Goal: Transaction & Acquisition: Purchase product/service

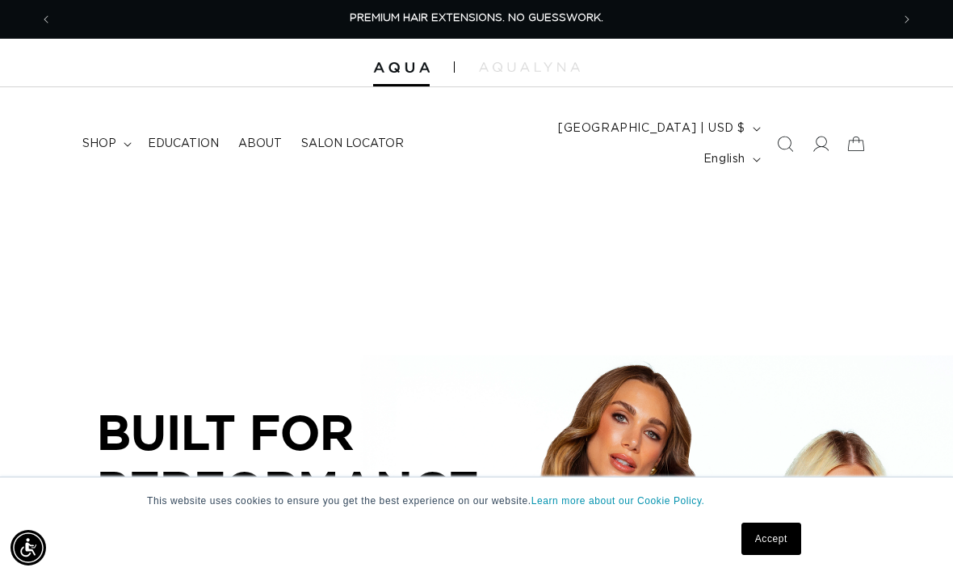
scroll to position [177, 0]
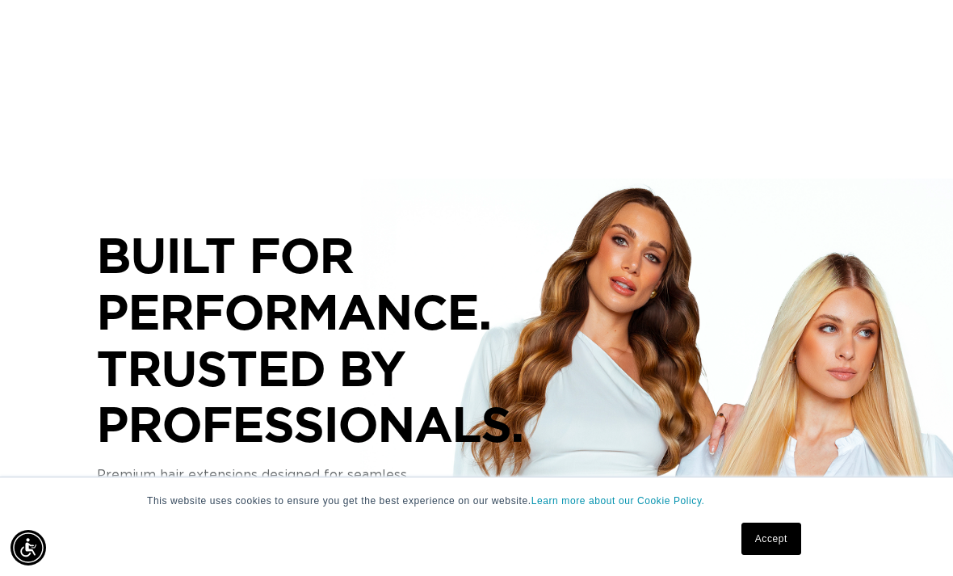
click at [781, 555] on link "Accept" at bounding box center [771, 538] width 60 height 32
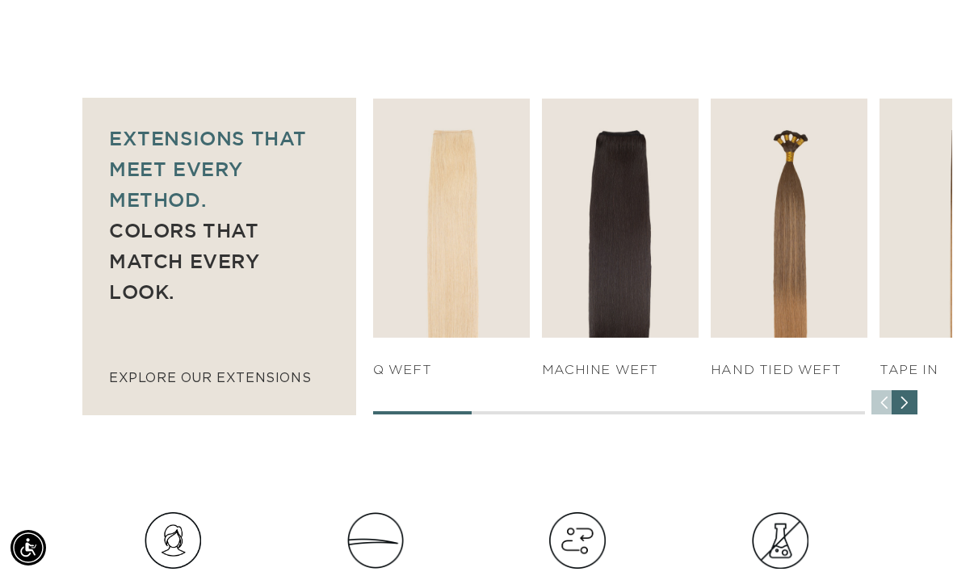
scroll to position [0, 1676]
click at [497, 291] on link "SHOP NOW" at bounding box center [450, 306] width 149 height 31
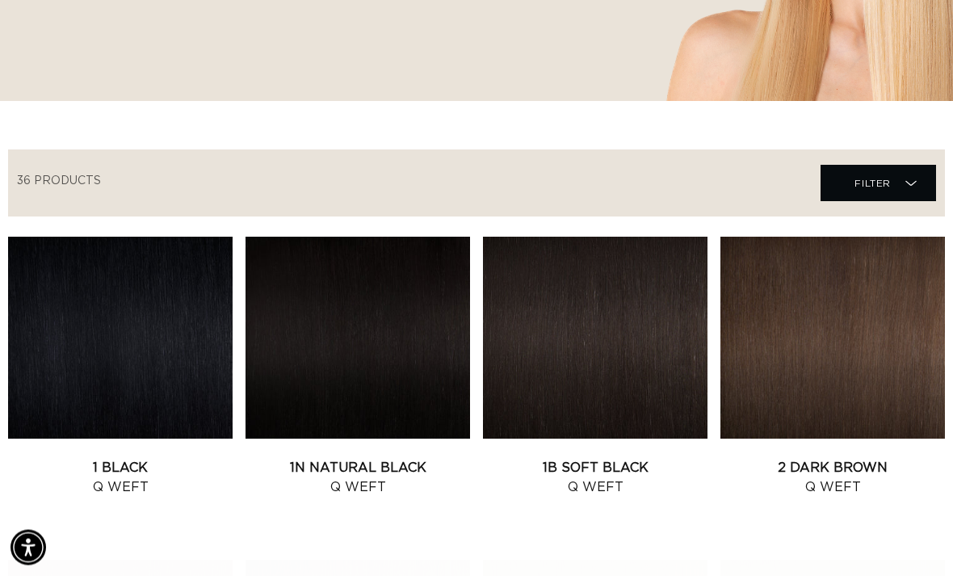
scroll to position [595, 0]
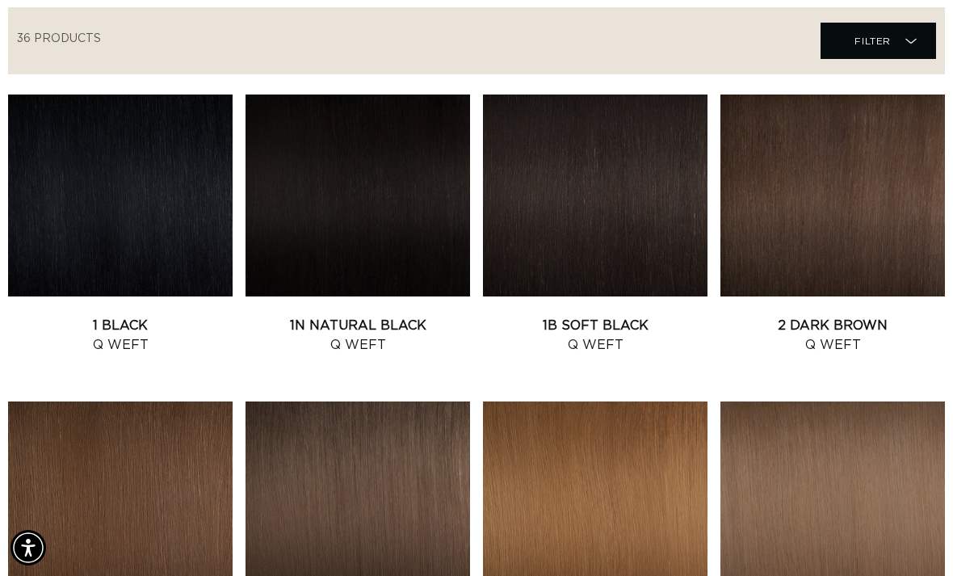
click at [856, 316] on link "2 Dark Brown Q Weft" at bounding box center [832, 335] width 224 height 39
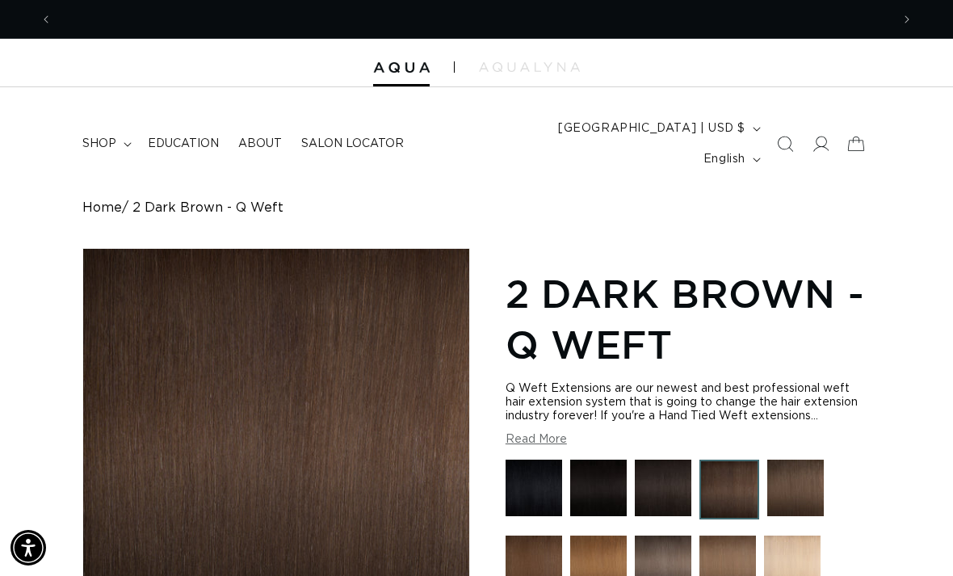
click at [827, 136] on icon at bounding box center [821, 143] width 16 height 15
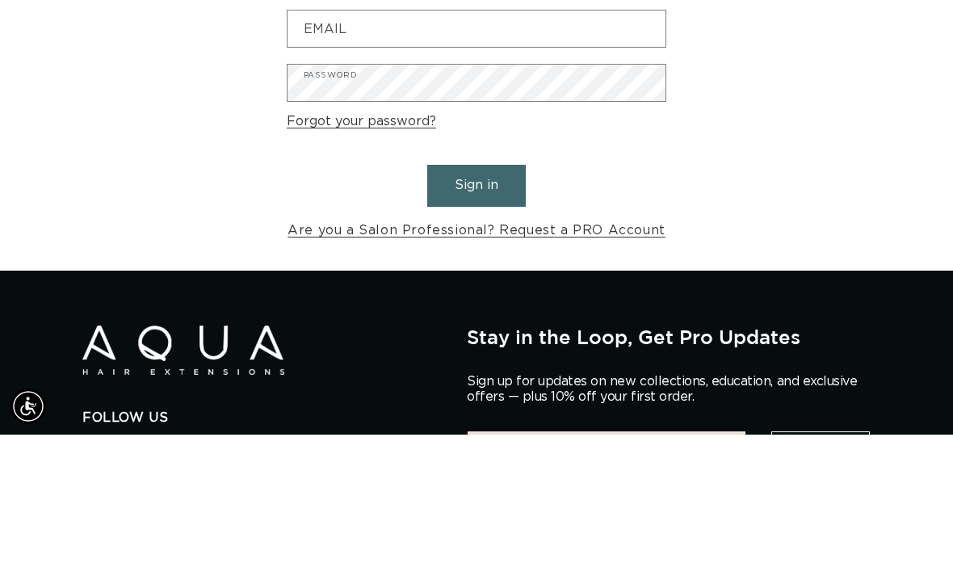
scroll to position [0, 838]
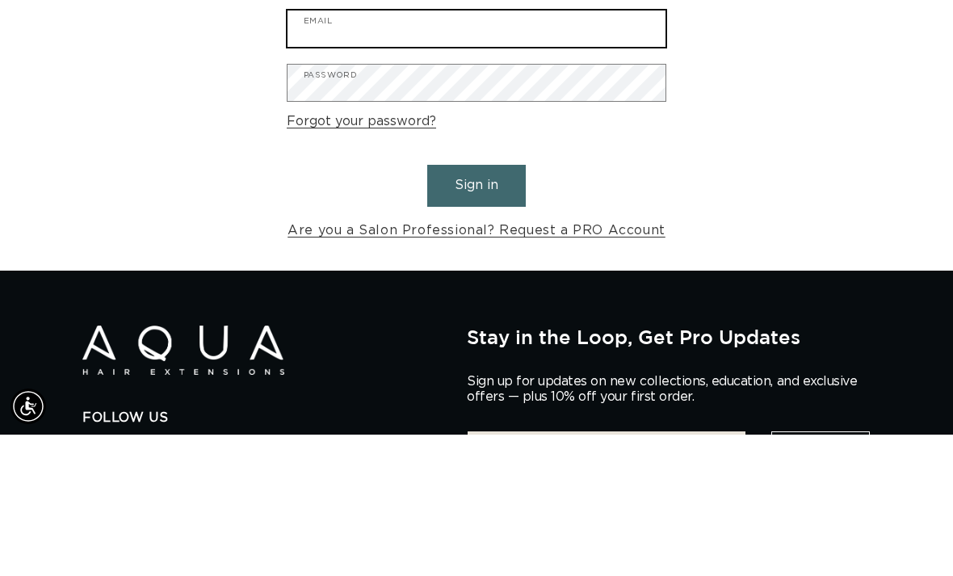
type input "[EMAIL_ADDRESS][DOMAIN_NAME]"
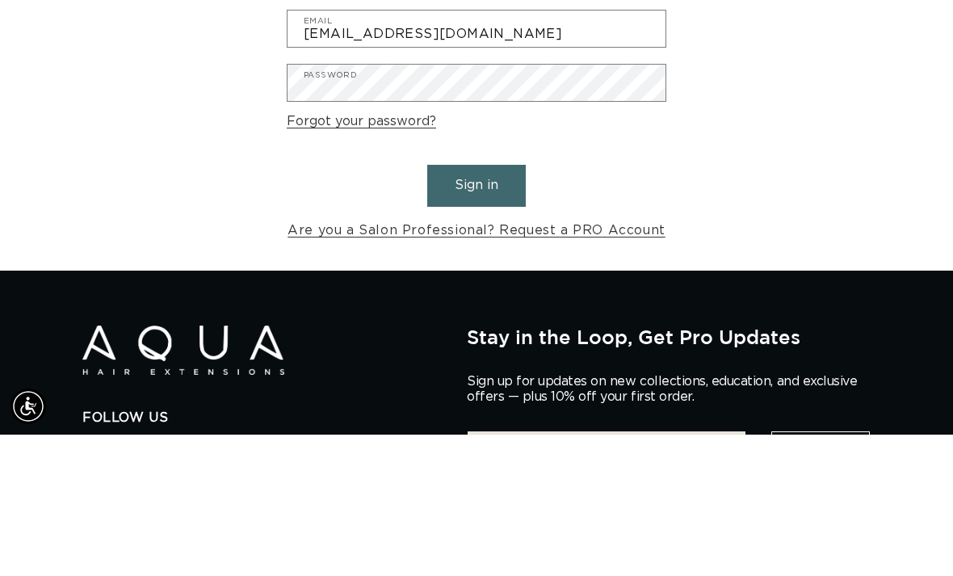
click at [476, 306] on button "Sign in" at bounding box center [476, 326] width 99 height 41
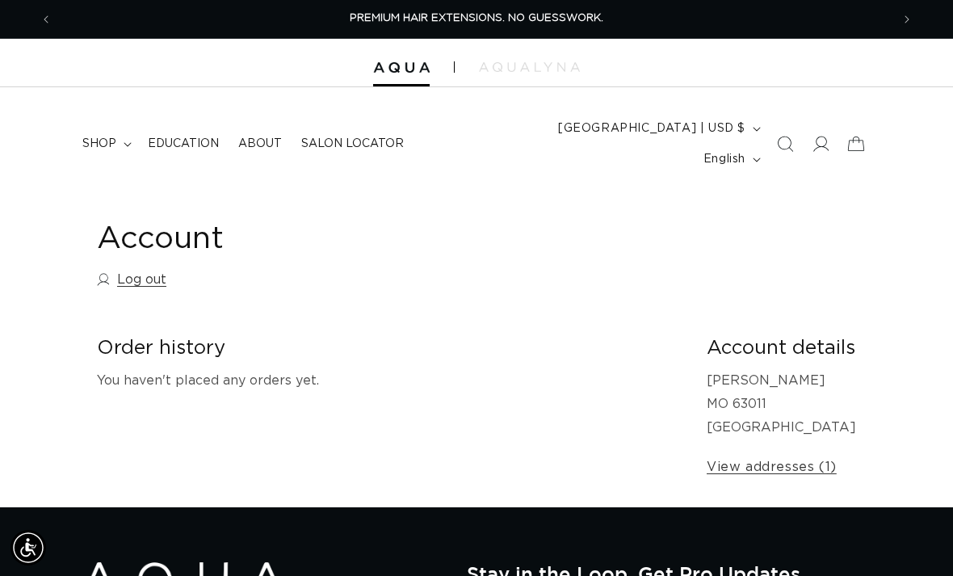
click at [83, 145] on summary "shop" at bounding box center [105, 144] width 65 height 34
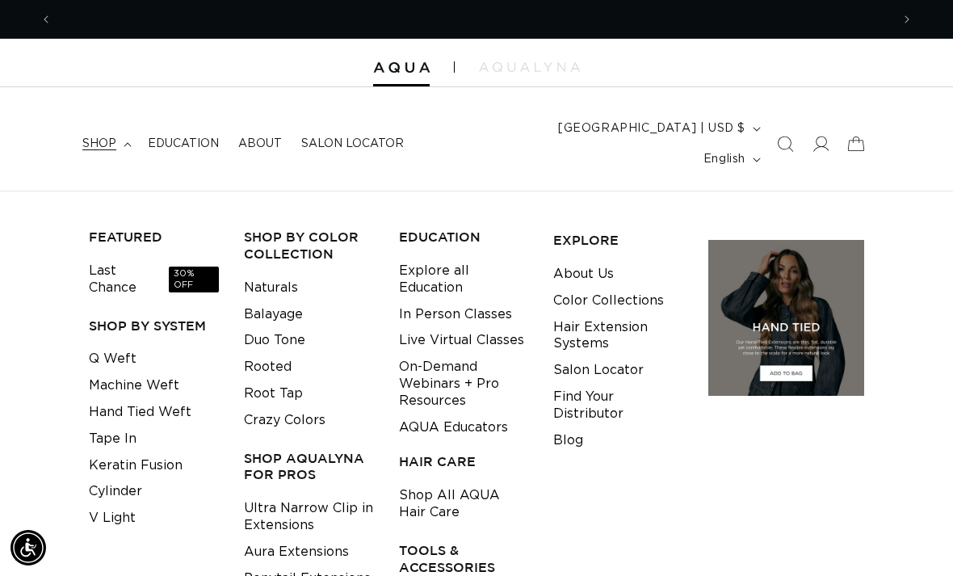
scroll to position [0, 838]
click at [283, 301] on link "Balayage" at bounding box center [273, 314] width 59 height 27
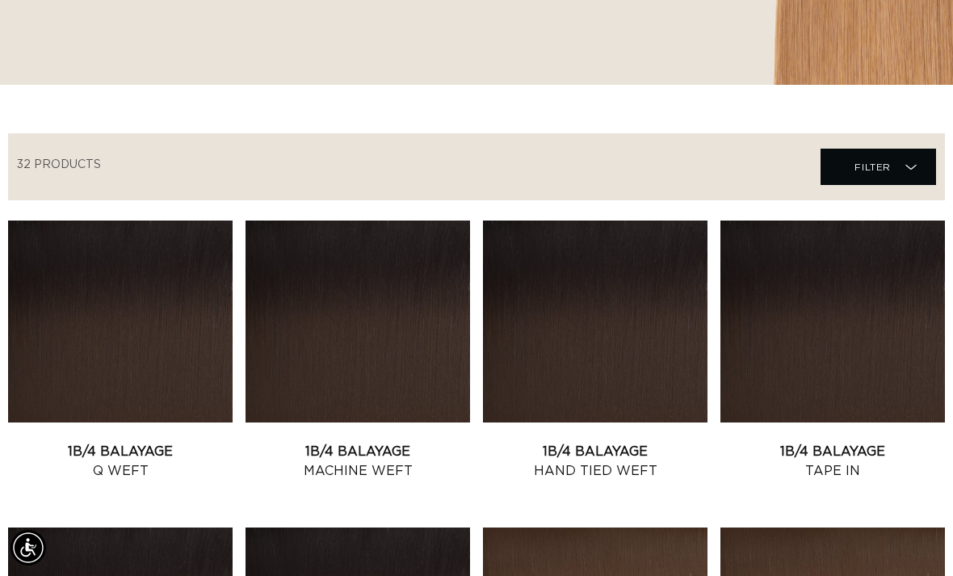
scroll to position [463, 0]
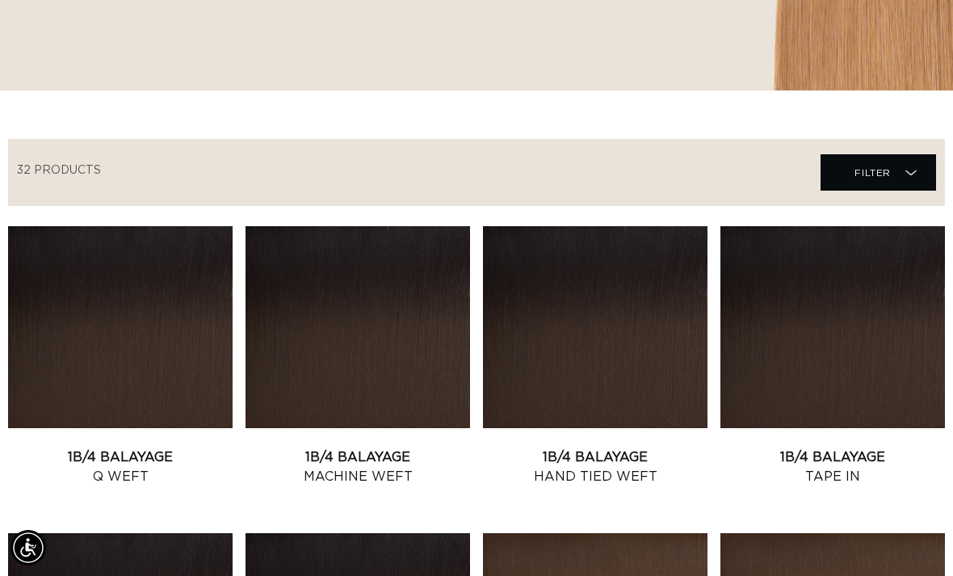
click at [899, 447] on link "1B/4 Balayage Tape In" at bounding box center [832, 466] width 224 height 39
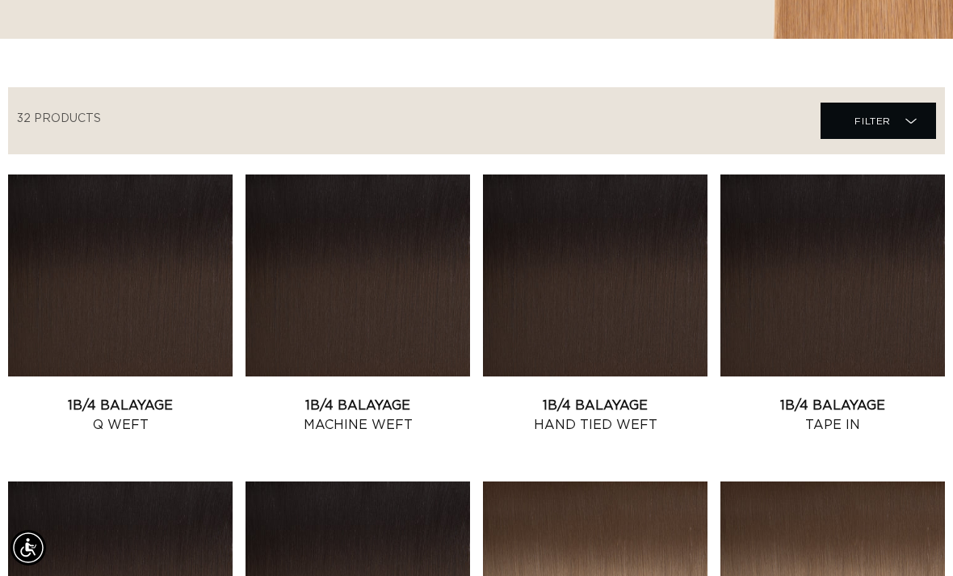
scroll to position [0, 838]
click at [132, 396] on link "1B/4 Balayage Q Weft" at bounding box center [120, 415] width 224 height 39
